Goal: Task Accomplishment & Management: Use online tool/utility

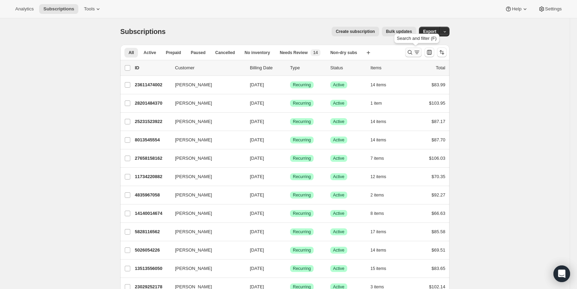
click at [418, 53] on icon "Search and filter results" at bounding box center [416, 52] width 7 height 7
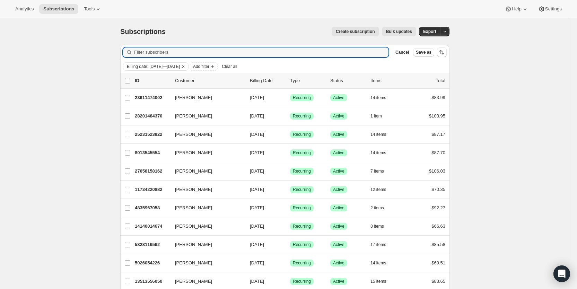
click at [237, 67] on span "Clear all" at bounding box center [229, 67] width 15 height 6
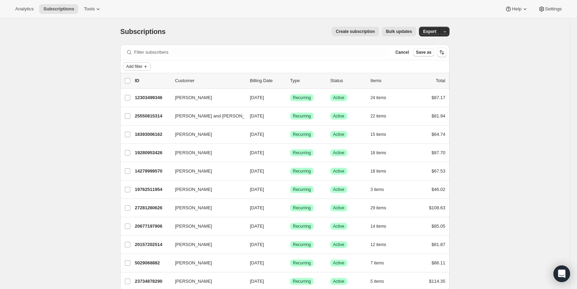
click at [142, 65] on span "Add filter" at bounding box center [134, 67] width 16 height 6
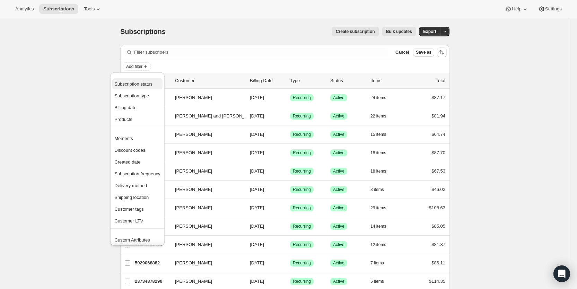
click at [141, 85] on span "Subscription status" at bounding box center [133, 83] width 38 height 5
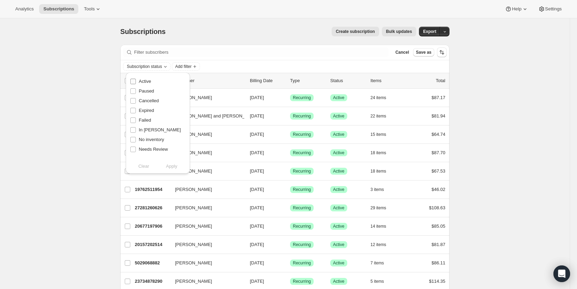
click at [143, 80] on span "Active" at bounding box center [145, 81] width 12 height 5
click at [136, 80] on input "Active" at bounding box center [133, 82] width 6 height 6
checkbox input "true"
click at [171, 166] on span "Apply" at bounding box center [171, 166] width 11 height 7
click at [191, 65] on span "Add filter" at bounding box center [185, 67] width 16 height 6
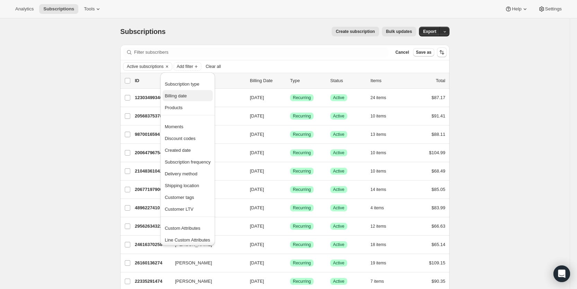
click at [179, 96] on span "Billing date" at bounding box center [176, 95] width 22 height 5
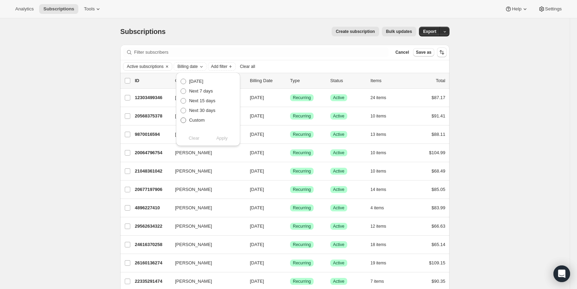
click at [189, 119] on span "Custom" at bounding box center [197, 119] width 16 height 5
click at [181, 118] on input "Custom" at bounding box center [180, 117] width 0 height 0
radio input "true"
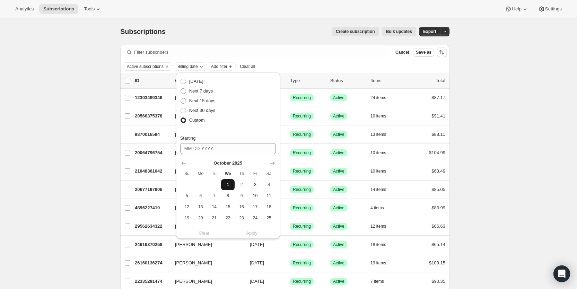
click at [226, 183] on span "1" at bounding box center [228, 185] width 8 height 6
type input "[DATE]"
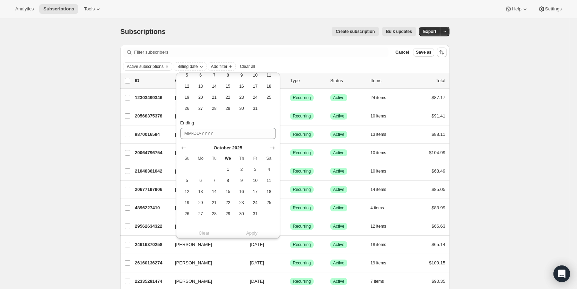
scroll to position [121, 0]
click at [244, 191] on span "16" at bounding box center [241, 191] width 8 height 6
type input "[DATE]"
click at [254, 235] on span "Apply" at bounding box center [251, 233] width 11 height 7
click at [436, 30] on span "Export" at bounding box center [429, 32] width 13 height 6
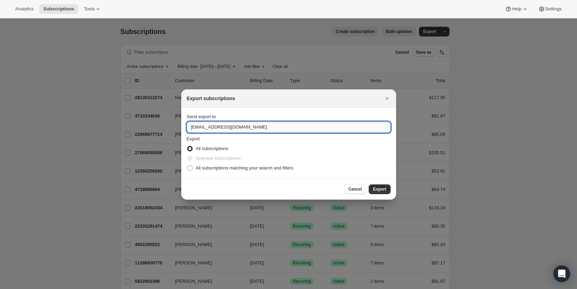
drag, startPoint x: 199, startPoint y: 128, endPoint x: 190, endPoint y: 128, distance: 9.4
click at [190, 128] on input "[EMAIL_ADDRESS][DOMAIN_NAME]" at bounding box center [289, 127] width 204 height 11
type input "[EMAIL_ADDRESS][DOMAIN_NAME]"
click at [189, 168] on span ":rb:" at bounding box center [190, 168] width 6 height 6
click at [187, 166] on input "All subscriptions matching your search and filters" at bounding box center [187, 165] width 0 height 0
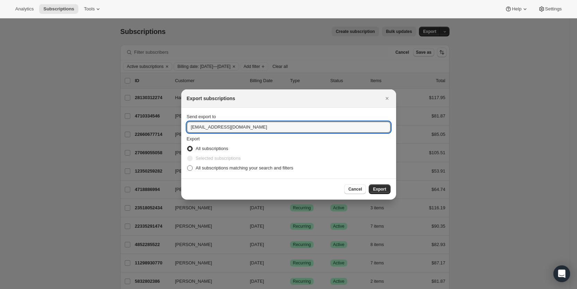
radio input "true"
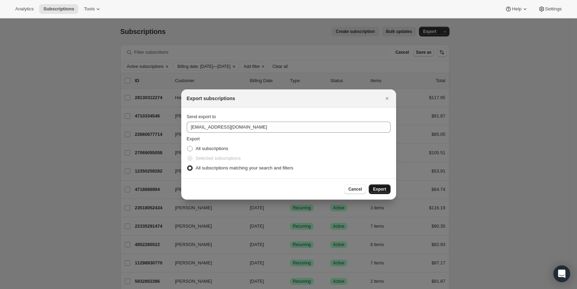
click at [376, 188] on span "Export" at bounding box center [379, 189] width 13 height 6
